Goal: Task Accomplishment & Management: Complete application form

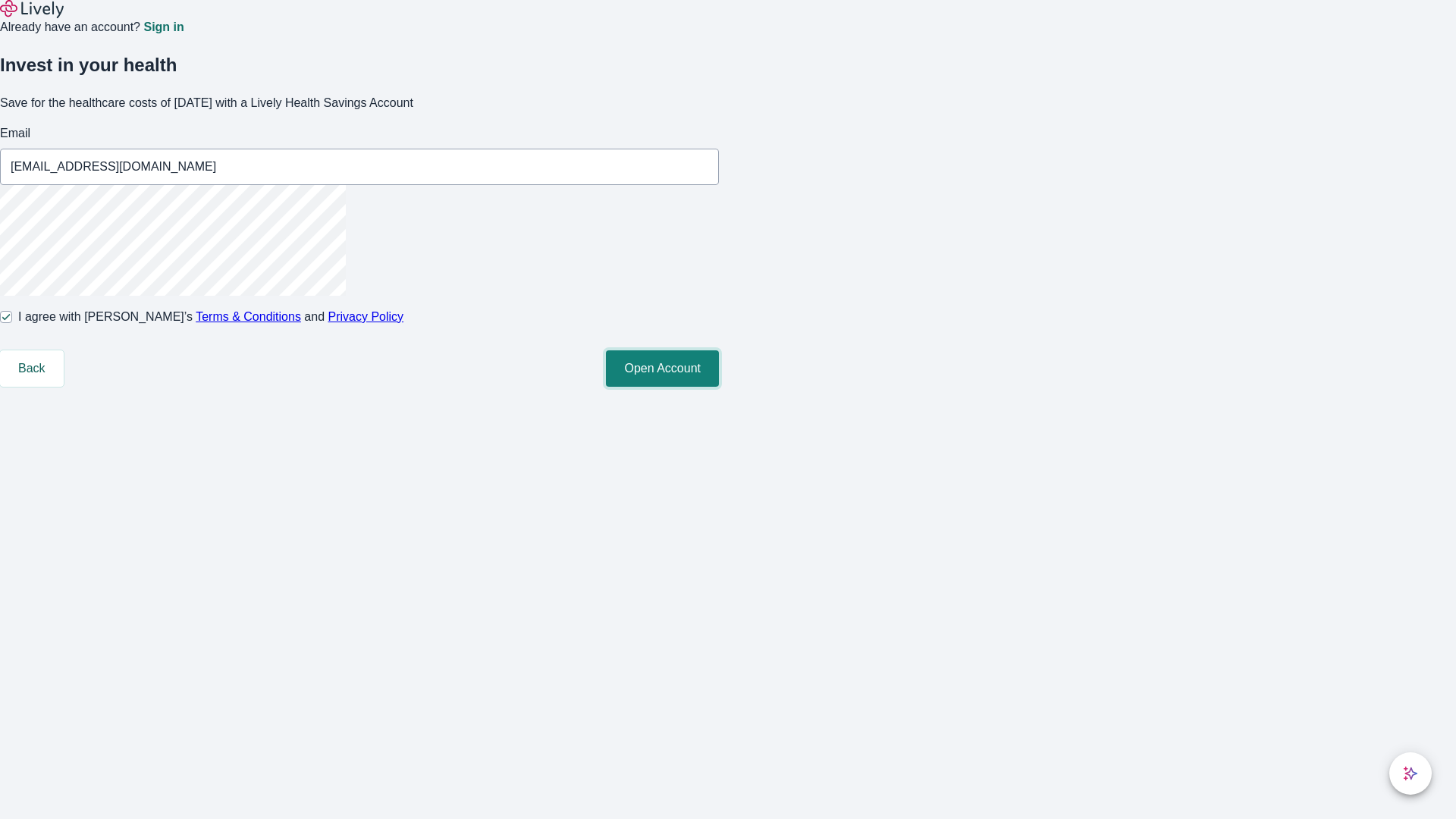
click at [719, 387] on button "Open Account" at bounding box center [662, 368] width 113 height 37
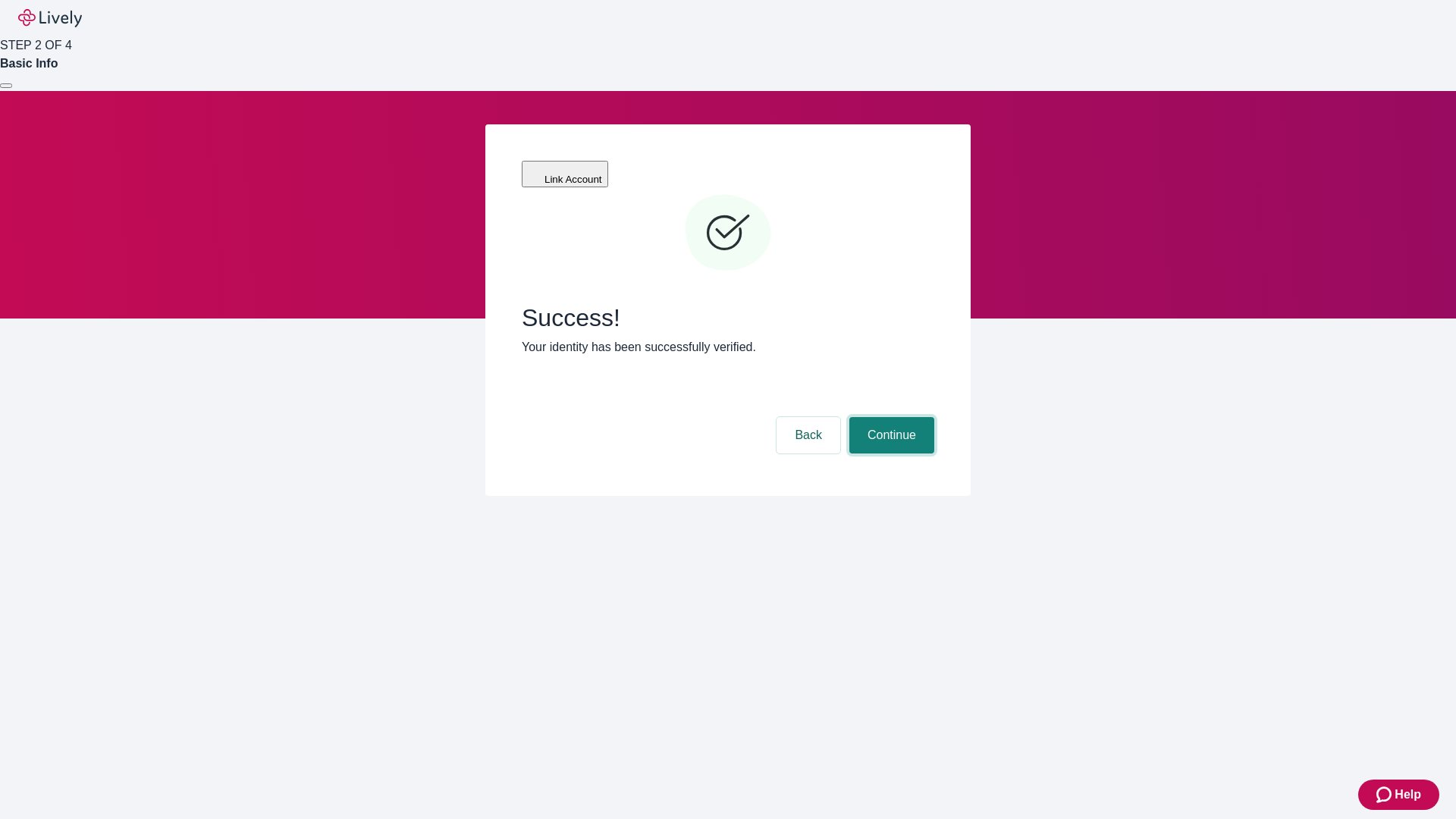
click at [889, 417] on button "Continue" at bounding box center [892, 435] width 85 height 37
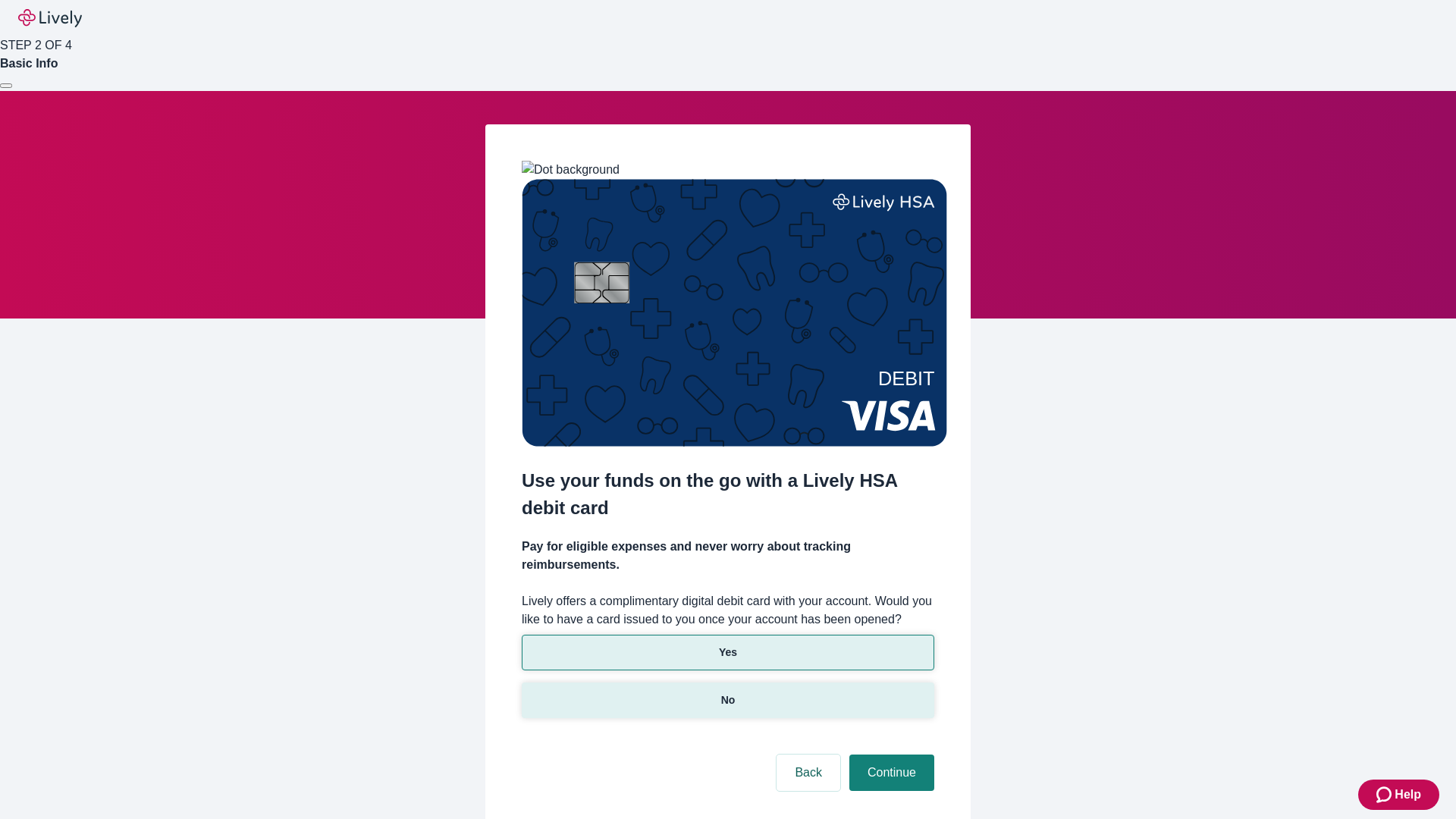
click at [727, 693] on p "No" at bounding box center [728, 701] width 15 height 16
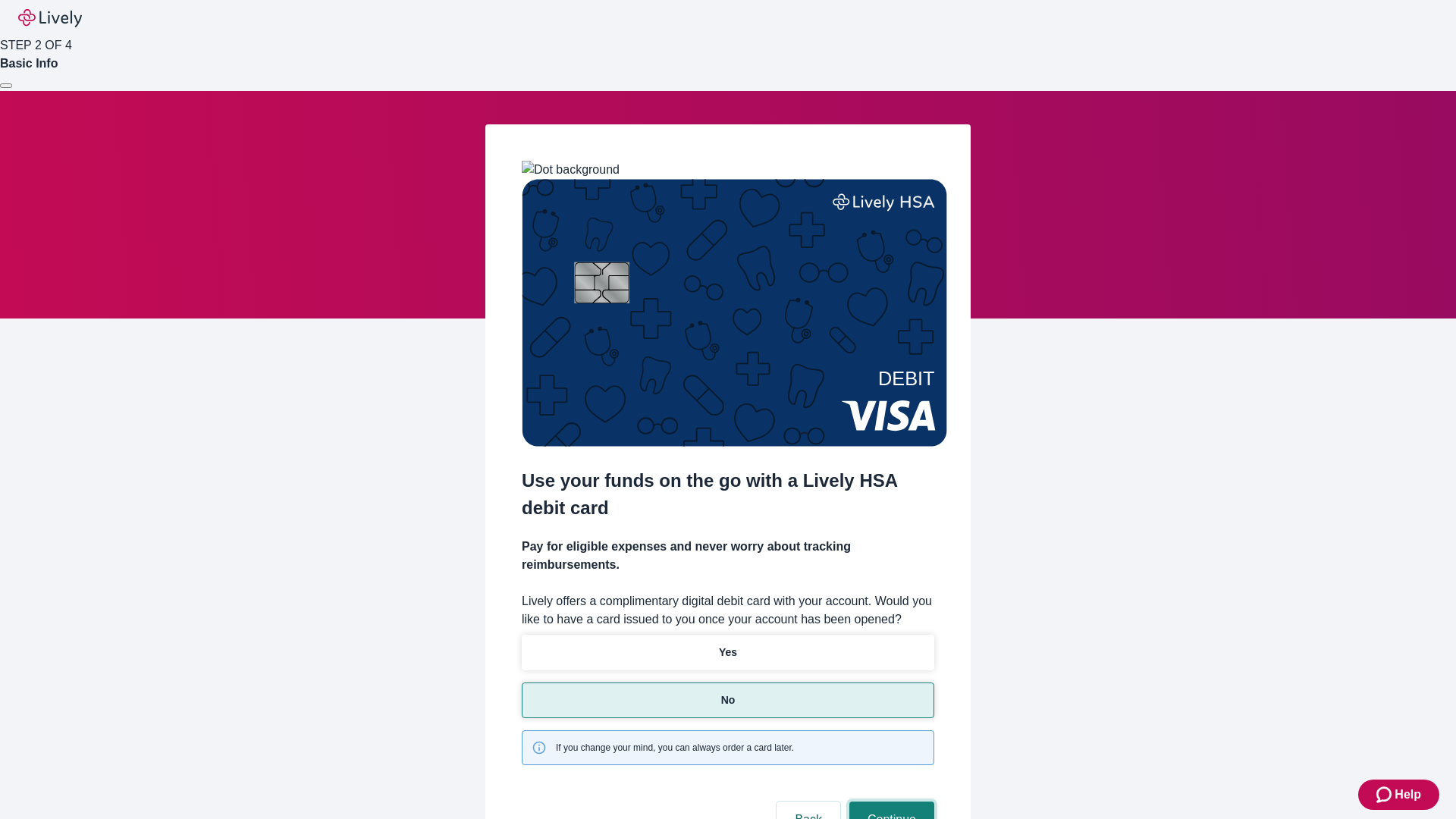
click at [889, 801] on button "Continue" at bounding box center [892, 819] width 85 height 37
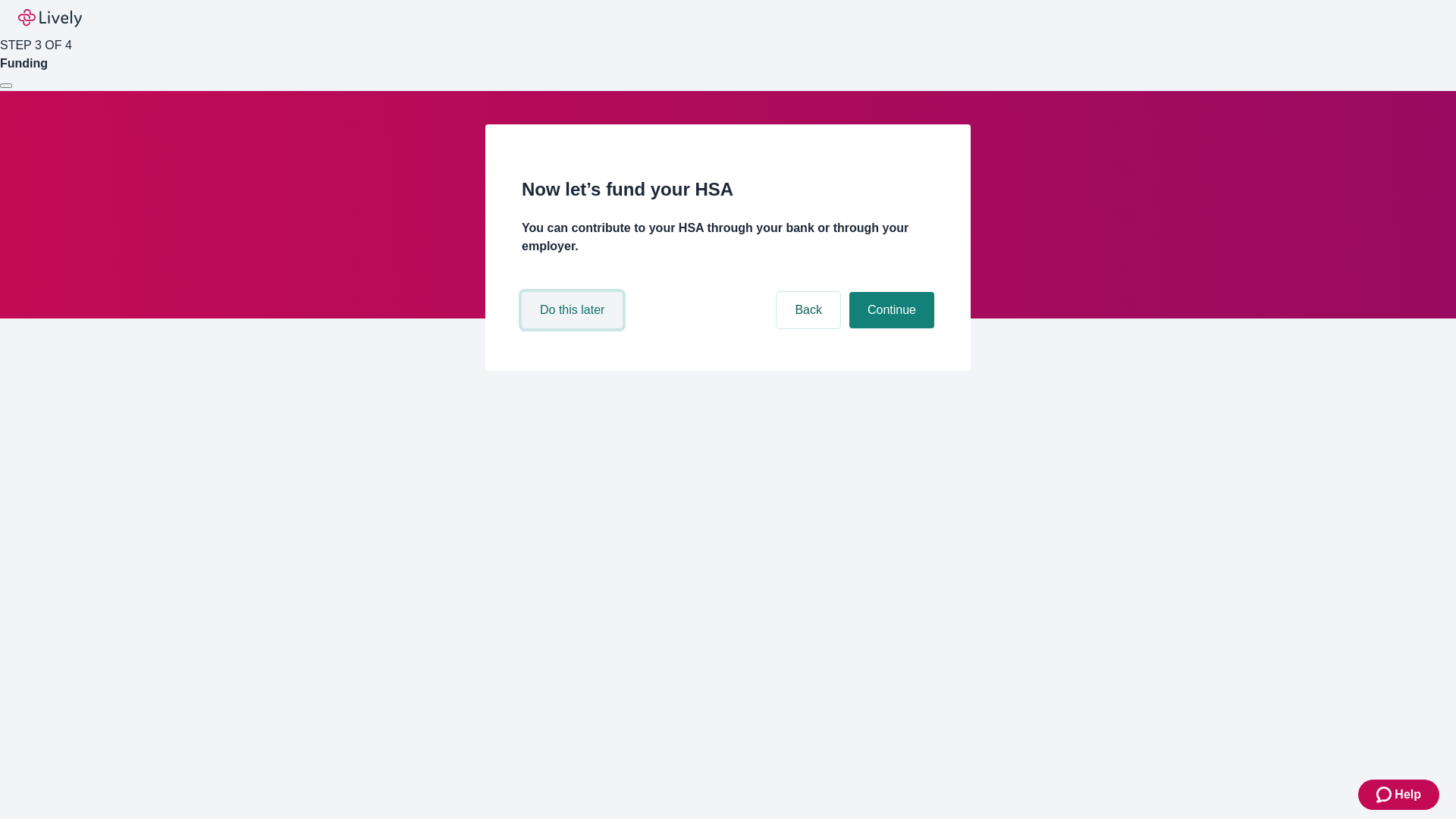
click at [574, 328] on button "Do this later" at bounding box center [572, 310] width 101 height 37
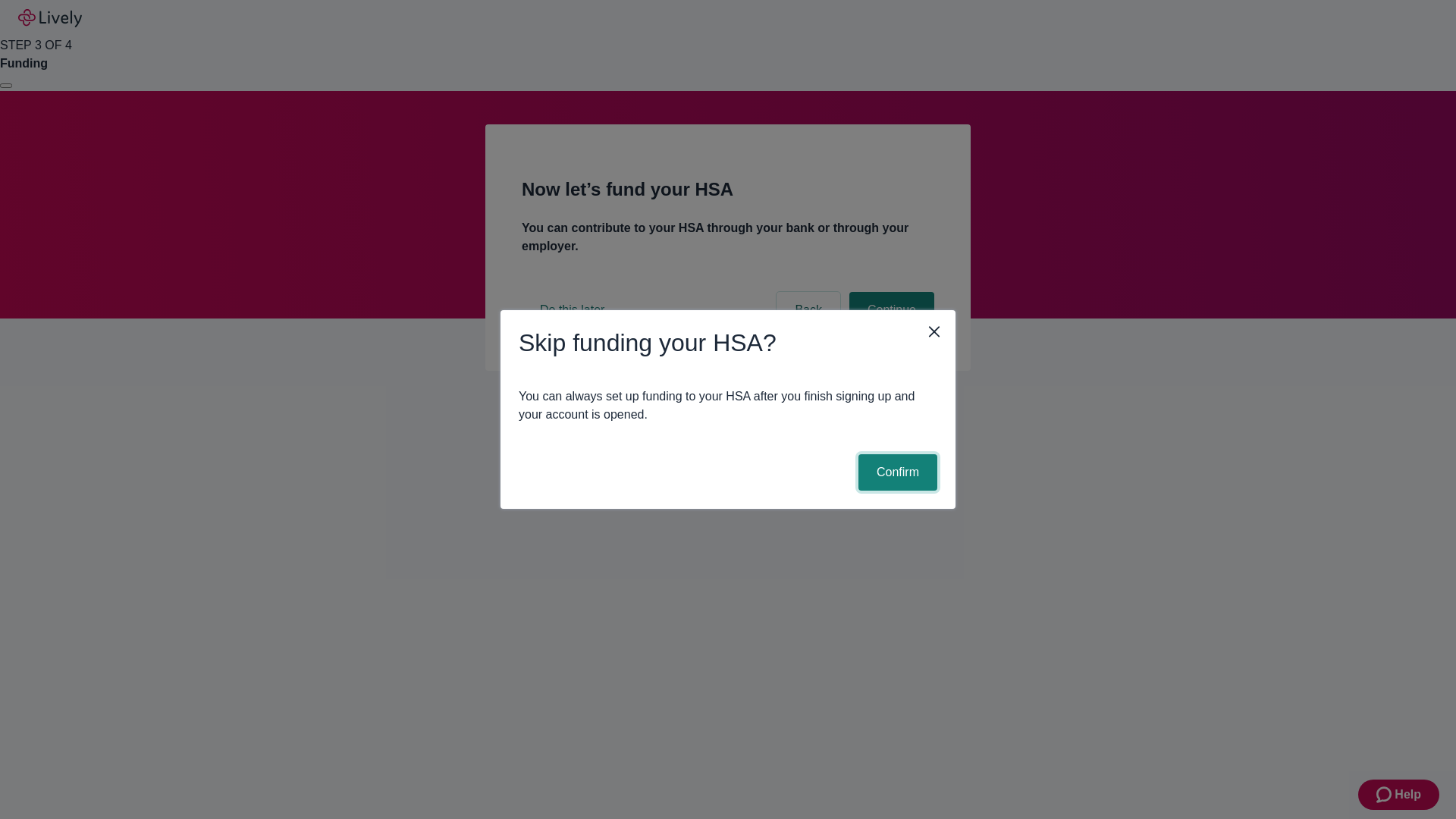
click at [896, 472] on button "Confirm" at bounding box center [897, 472] width 79 height 37
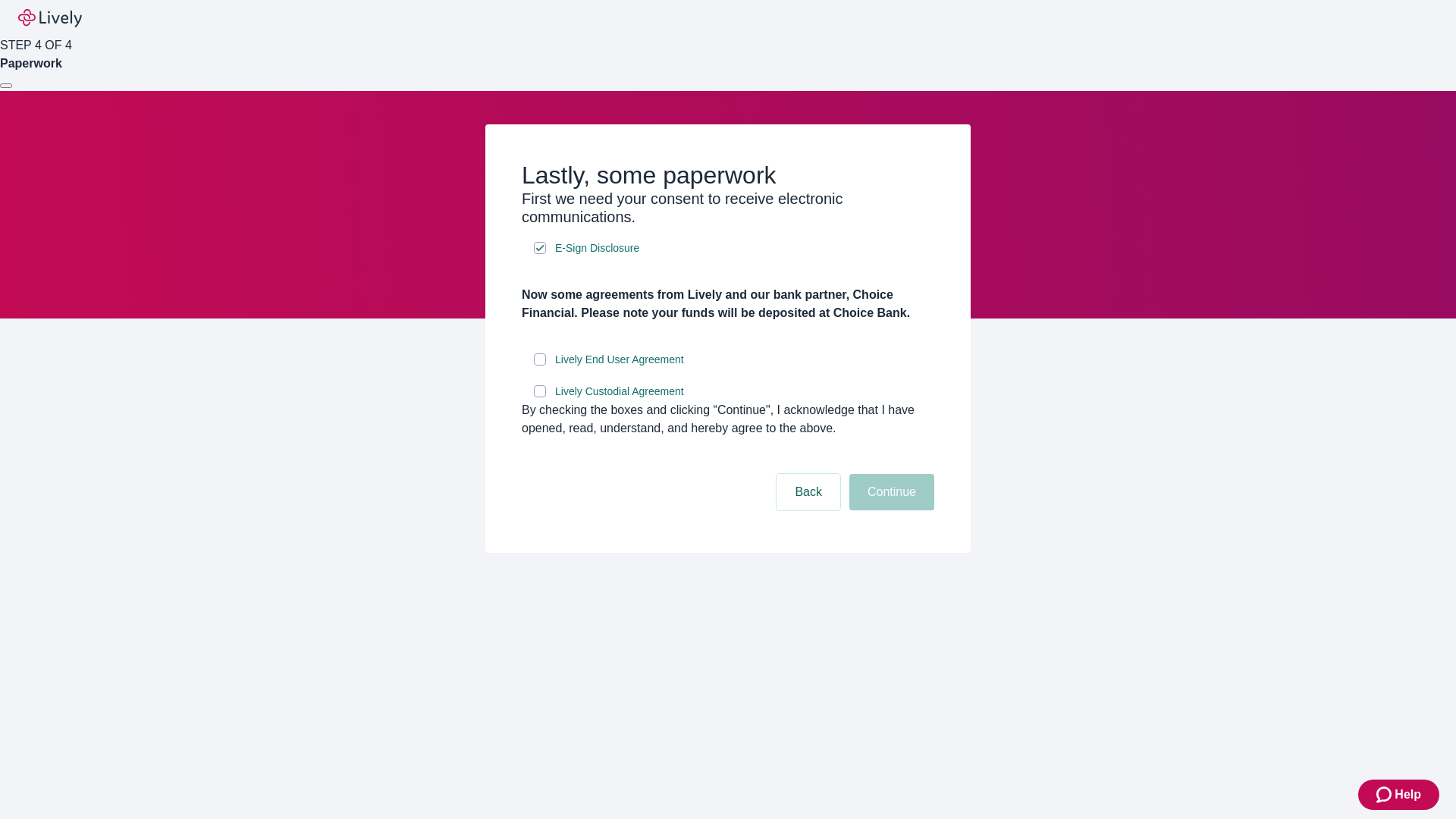
click at [540, 365] on input "Lively End User Agreement" at bounding box center [539, 359] width 12 height 12
checkbox input "true"
click at [540, 397] on input "Lively Custodial Agreement" at bounding box center [539, 391] width 12 height 12
checkbox input "true"
click at [889, 511] on button "Continue" at bounding box center [892, 492] width 85 height 37
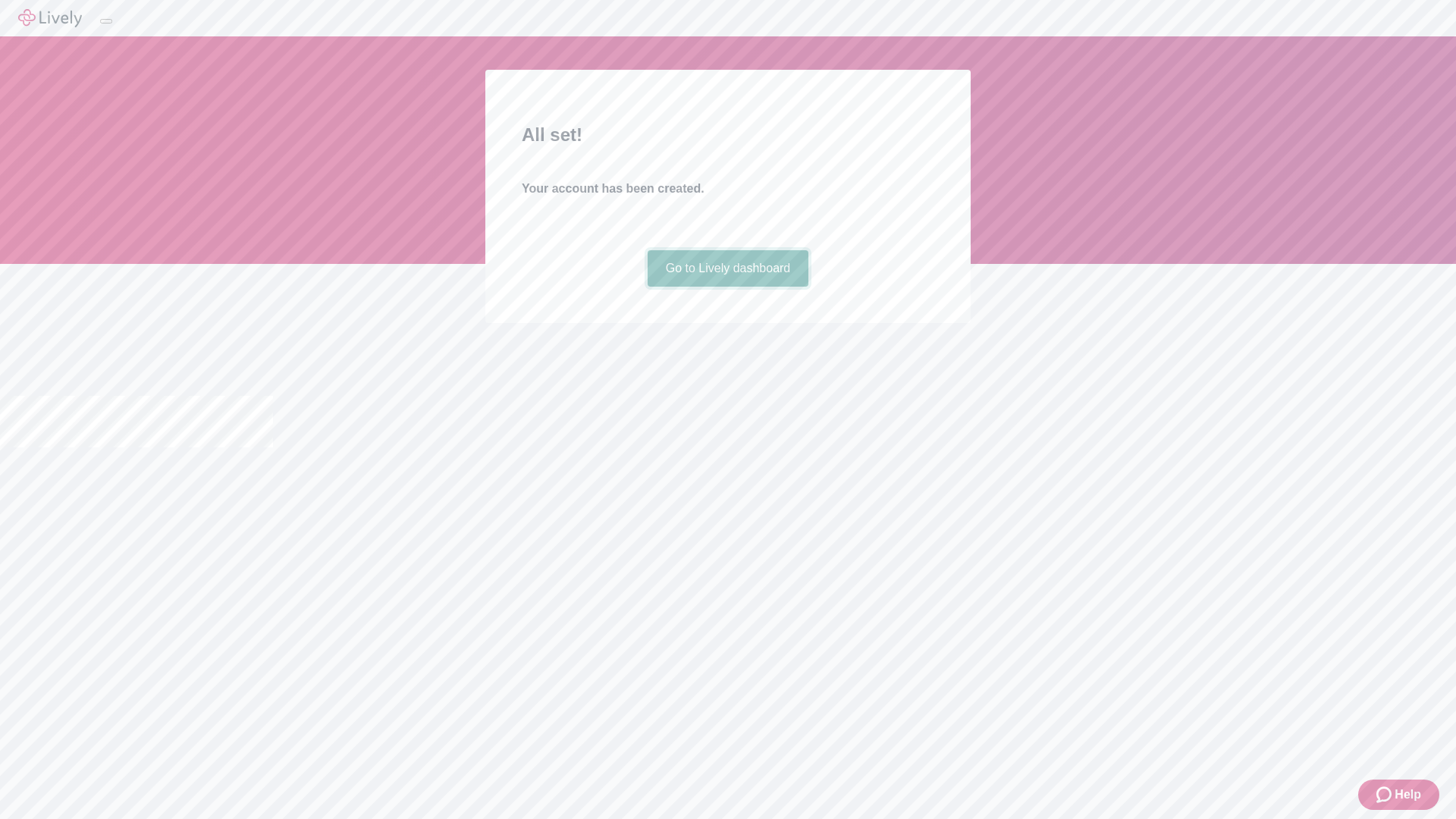
click at [727, 286] on link "Go to Lively dashboard" at bounding box center [728, 268] width 162 height 37
